Goal: Task Accomplishment & Management: Manage account settings

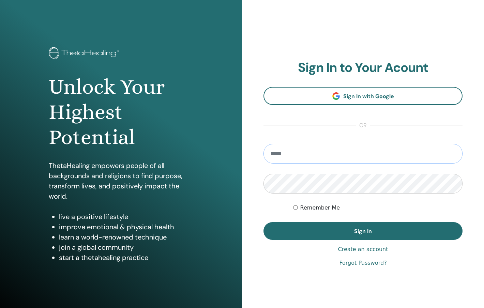
type input "**********"
click at [363, 231] on button "Sign In" at bounding box center [363, 231] width 199 height 18
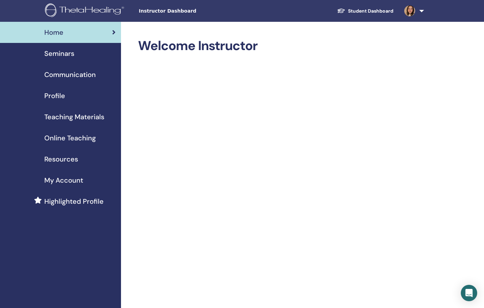
click at [55, 56] on span "Seminars" at bounding box center [59, 53] width 30 height 10
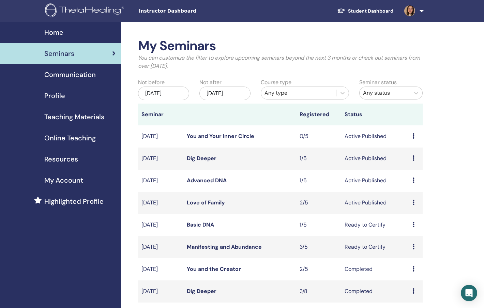
scroll to position [59, 0]
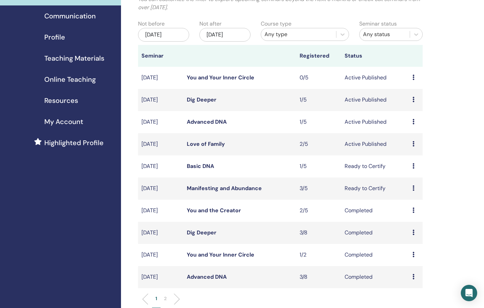
click at [413, 143] on icon at bounding box center [414, 143] width 2 height 5
click at [214, 144] on link "Love of Family" at bounding box center [206, 144] width 38 height 7
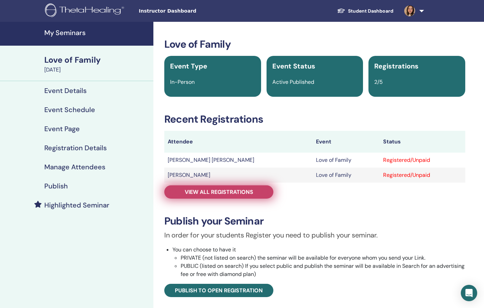
click at [216, 195] on span "View all registrations" at bounding box center [219, 192] width 69 height 7
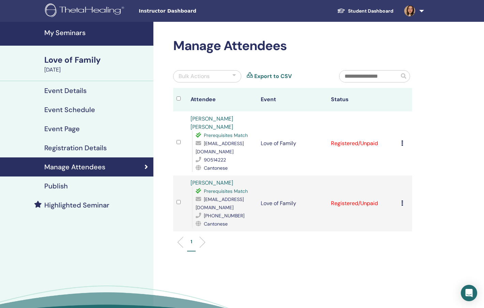
click at [403, 141] on icon at bounding box center [402, 143] width 2 height 5
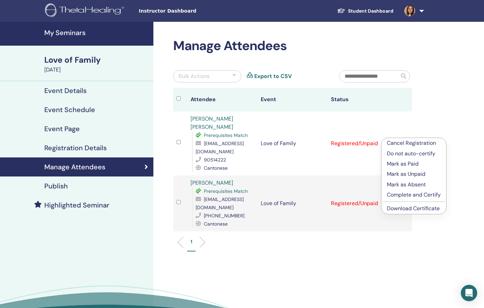
click at [408, 193] on p "Complete and Certify" at bounding box center [414, 195] width 54 height 8
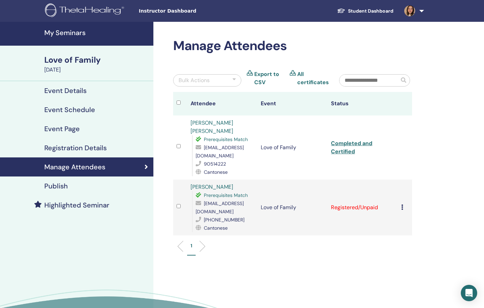
click at [402, 205] on icon at bounding box center [402, 207] width 2 height 5
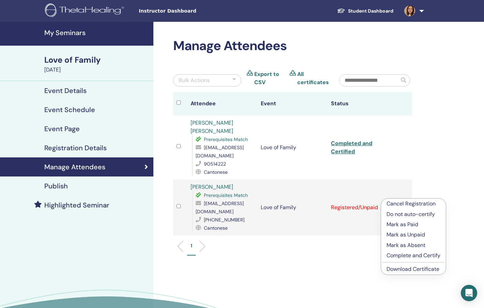
click at [402, 256] on p "Complete and Certify" at bounding box center [414, 256] width 54 height 8
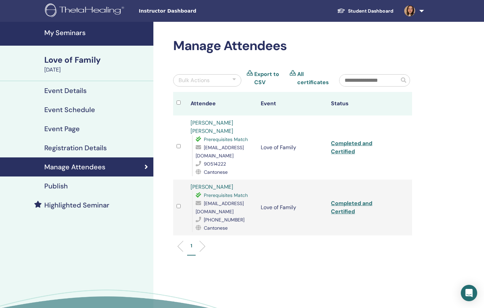
click at [62, 32] on h4 "My Seminars" at bounding box center [96, 33] width 105 height 8
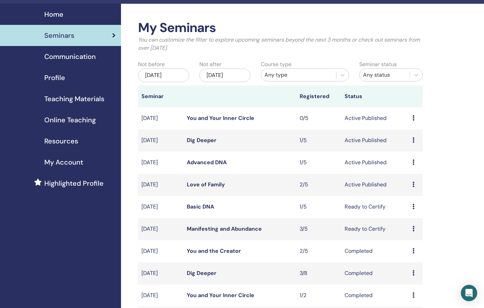
scroll to position [30, 0]
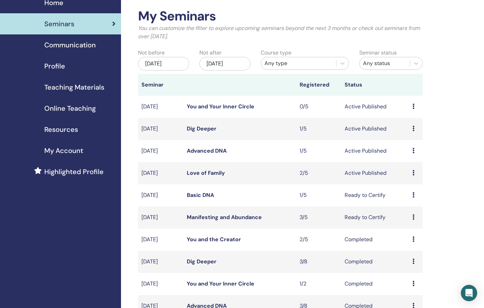
click at [245, 217] on link "Manifesting and Abundance" at bounding box center [224, 217] width 75 height 7
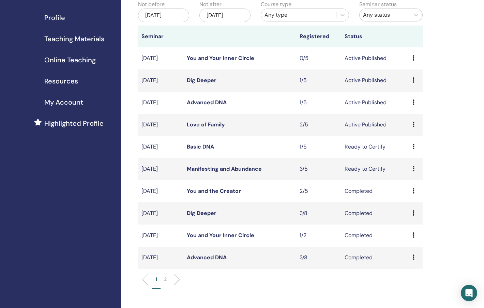
scroll to position [54, 0]
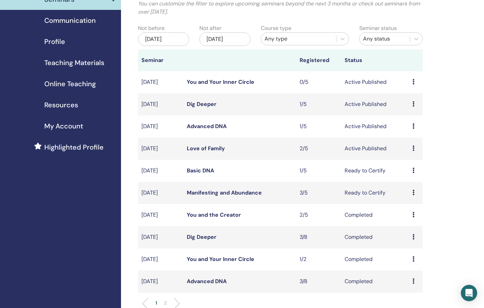
click at [205, 172] on link "Basic DNA" at bounding box center [200, 170] width 27 height 7
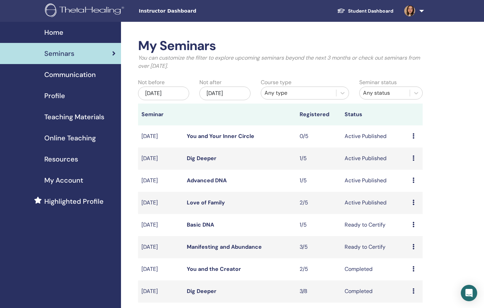
click at [410, 8] on img at bounding box center [409, 10] width 11 height 11
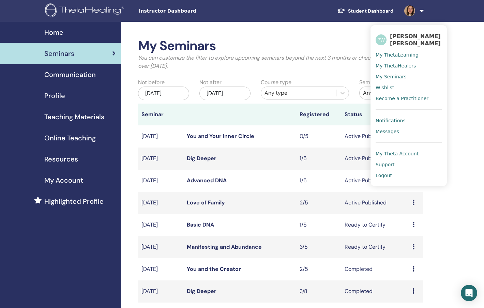
click at [402, 51] on link "My ThetaLearning" at bounding box center [409, 54] width 66 height 11
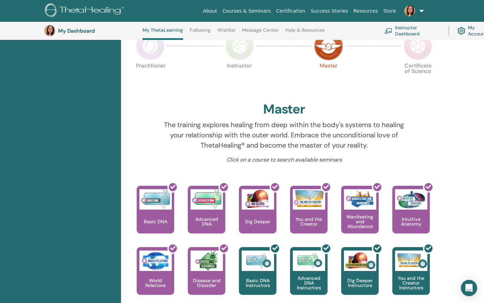
scroll to position [107, 0]
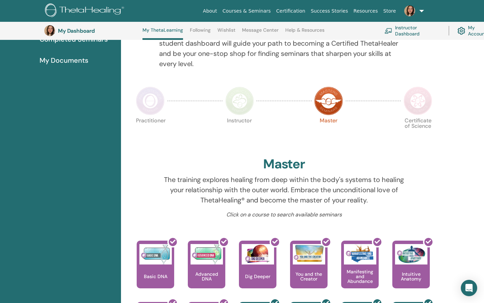
click at [423, 105] on img at bounding box center [418, 101] width 29 height 29
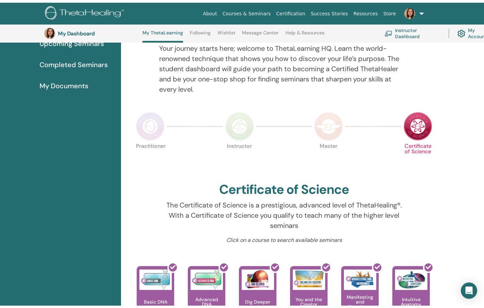
scroll to position [40, 0]
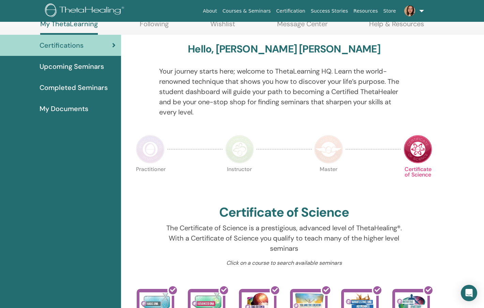
click at [334, 159] on img at bounding box center [328, 149] width 29 height 29
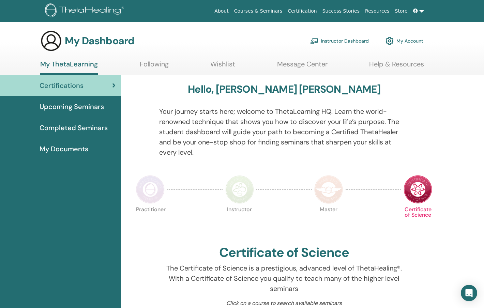
scroll to position [40, 0]
